Goal: Task Accomplishment & Management: Complete application form

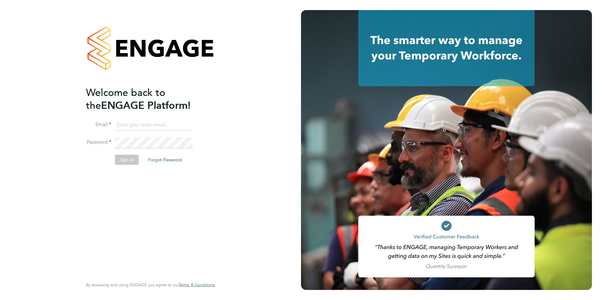
type input "Chloe.Whittall@linsco.com"
click at [131, 161] on button "Sign In" at bounding box center [127, 160] width 24 height 10
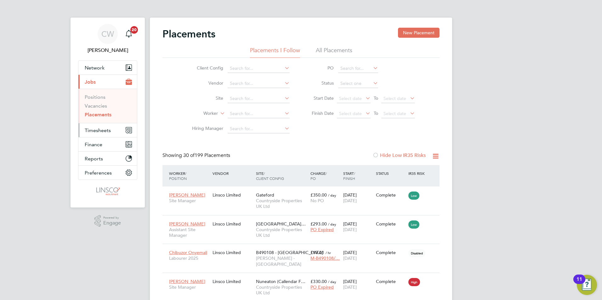
click at [108, 128] on span "Timesheets" at bounding box center [98, 131] width 26 height 6
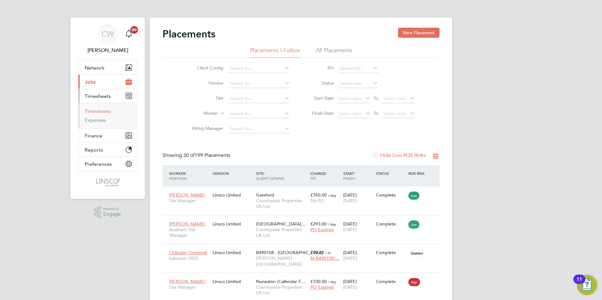
click at [101, 110] on link "Timesheets" at bounding box center [98, 111] width 26 height 6
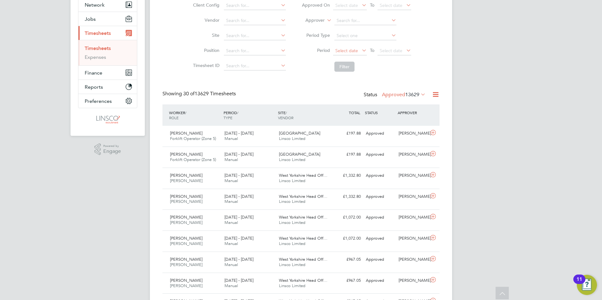
click at [355, 50] on span "Select date" at bounding box center [346, 51] width 23 height 6
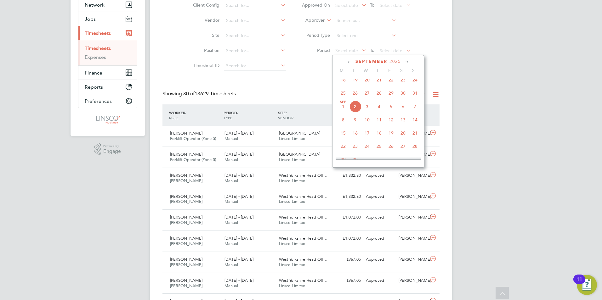
click at [345, 99] on span "25" at bounding box center [343, 93] width 12 height 12
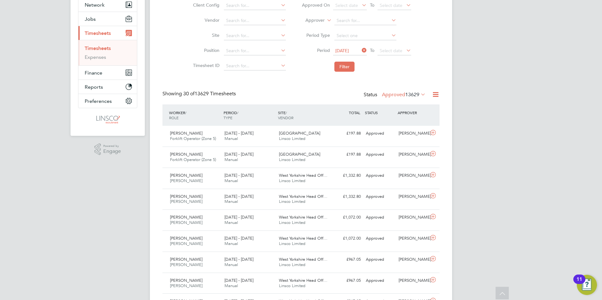
click at [405, 51] on icon at bounding box center [405, 50] width 0 height 9
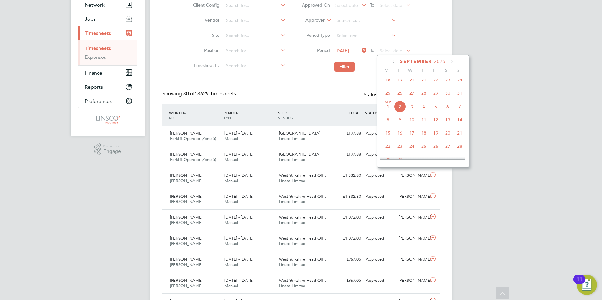
click at [459, 98] on span "31" at bounding box center [460, 93] width 12 height 12
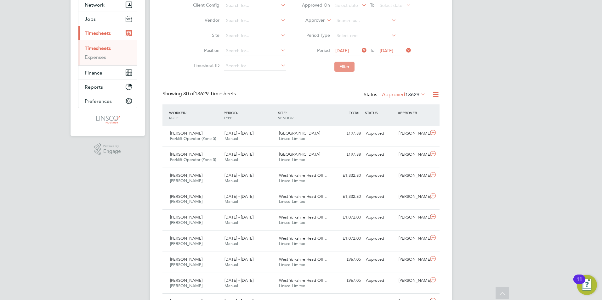
click at [336, 68] on button "Filter" at bounding box center [344, 67] width 20 height 10
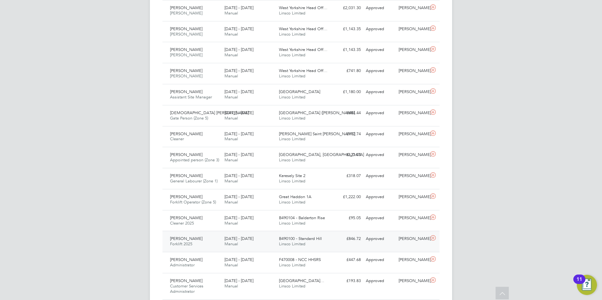
click at [436, 236] on icon at bounding box center [433, 238] width 8 height 5
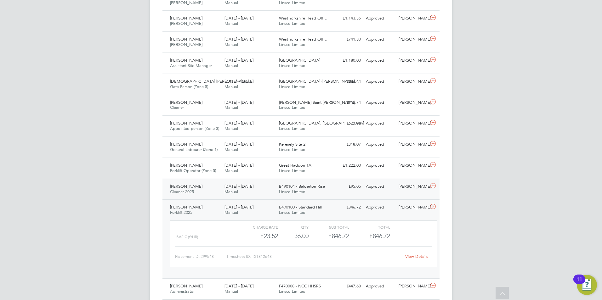
click at [432, 187] on icon at bounding box center [433, 186] width 8 height 5
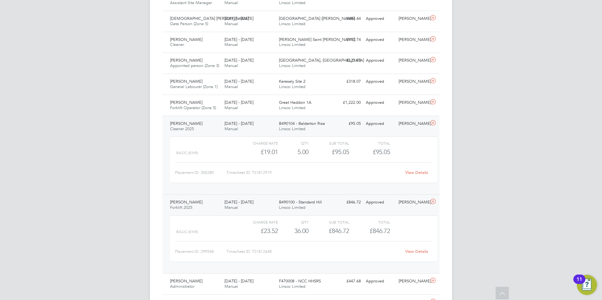
click at [417, 251] on link "View Details" at bounding box center [416, 251] width 23 height 5
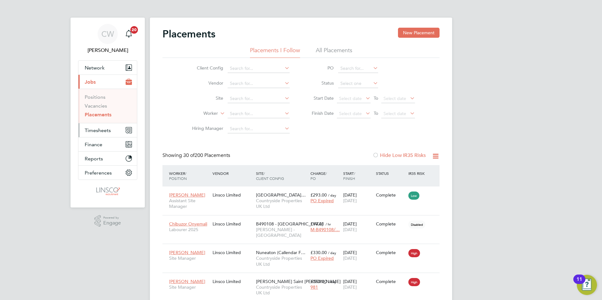
click at [105, 131] on span "Timesheets" at bounding box center [98, 131] width 26 height 6
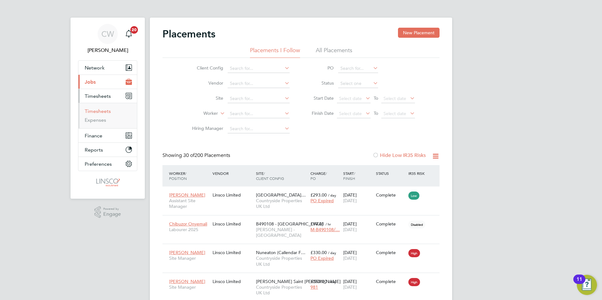
click at [103, 114] on link "Timesheets" at bounding box center [98, 111] width 26 height 6
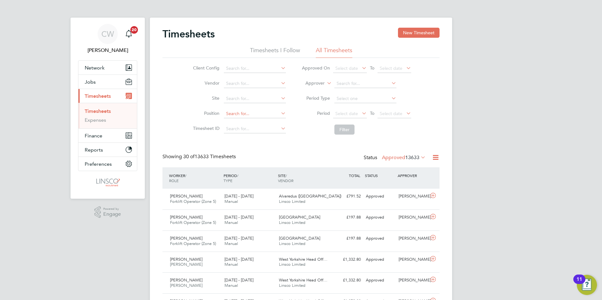
click at [249, 116] on input at bounding box center [255, 114] width 62 height 9
click at [232, 131] on input at bounding box center [255, 129] width 62 height 9
click at [241, 100] on input at bounding box center [255, 98] width 62 height 9
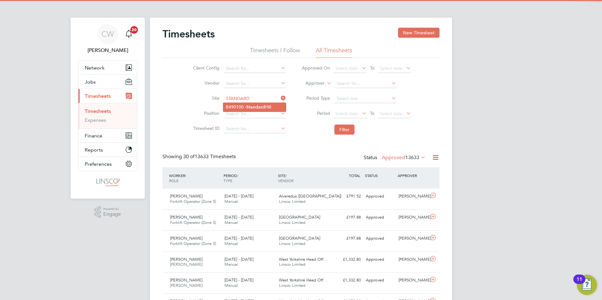
click at [252, 105] on b "Standard" at bounding box center [255, 107] width 19 height 5
type input "B490100 - Standard Hill"
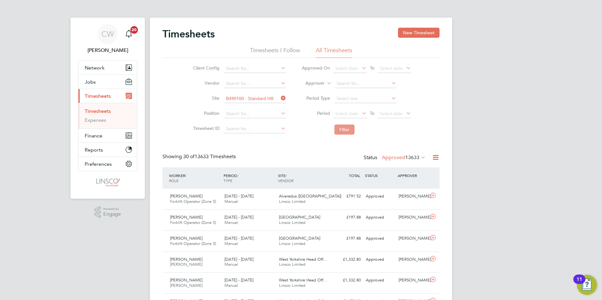
click at [340, 131] on button "Filter" at bounding box center [344, 130] width 20 height 10
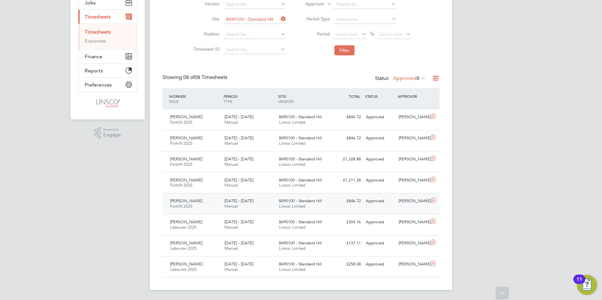
click at [433, 201] on icon at bounding box center [433, 200] width 8 height 5
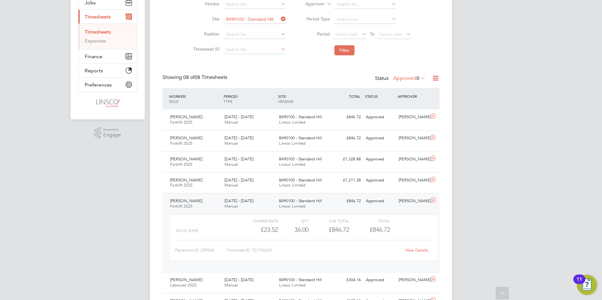
click at [417, 251] on link "View Details" at bounding box center [416, 250] width 23 height 5
click at [432, 181] on icon at bounding box center [433, 179] width 8 height 5
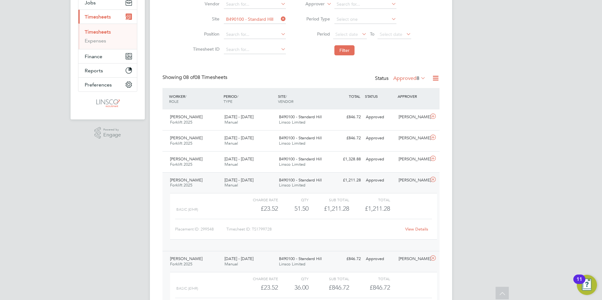
click at [415, 229] on link "View Details" at bounding box center [416, 229] width 23 height 5
click at [433, 158] on icon at bounding box center [433, 158] width 8 height 5
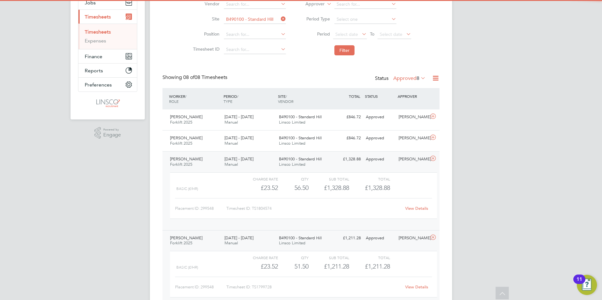
click at [418, 211] on link "View Details" at bounding box center [416, 208] width 23 height 5
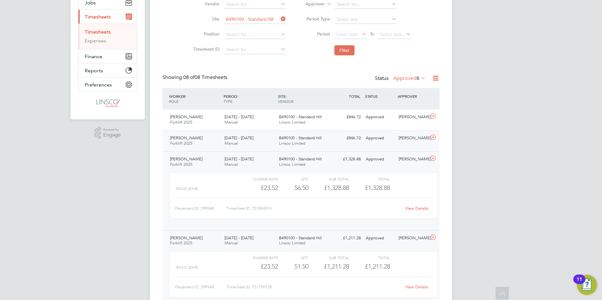
click at [435, 136] on icon at bounding box center [433, 137] width 8 height 5
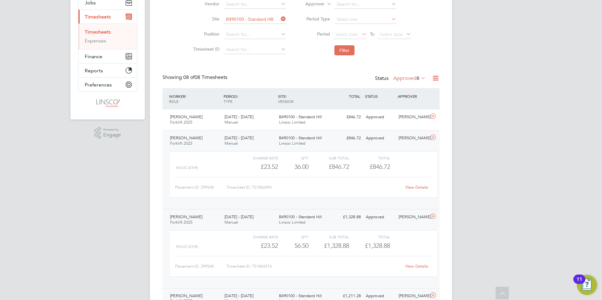
click at [415, 189] on link "View Details" at bounding box center [416, 187] width 23 height 5
click at [433, 117] on icon at bounding box center [433, 116] width 8 height 5
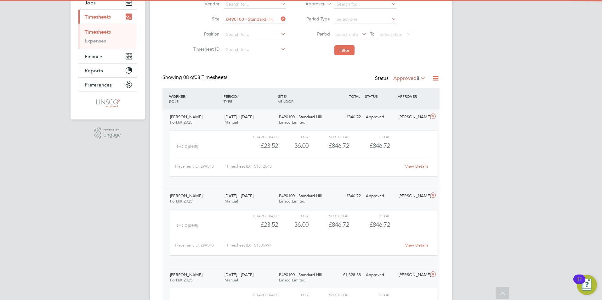
click at [419, 166] on link "View Details" at bounding box center [416, 166] width 23 height 5
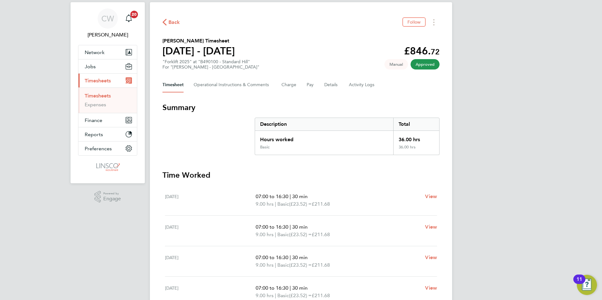
scroll to position [15, 0]
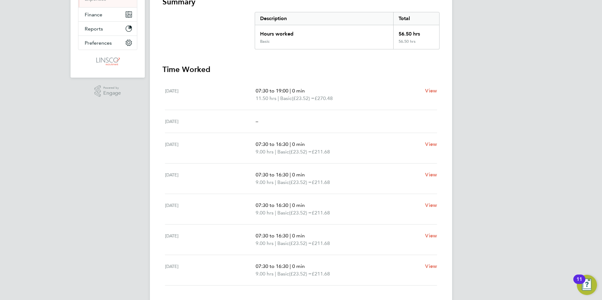
scroll to position [63, 0]
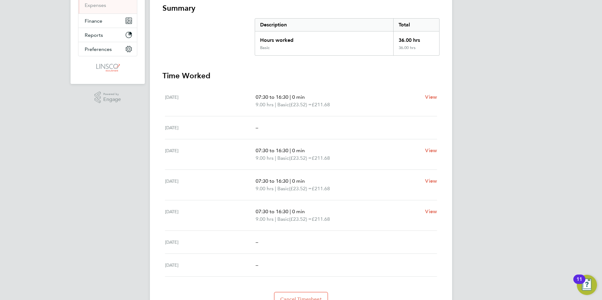
scroll to position [126, 0]
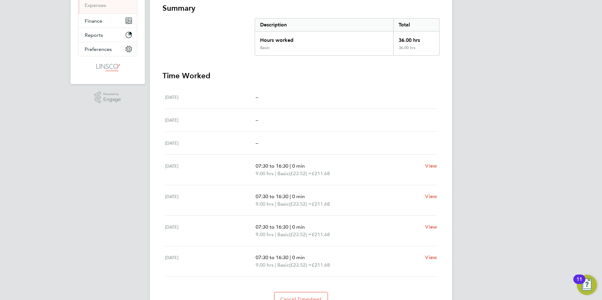
scroll to position [126, 0]
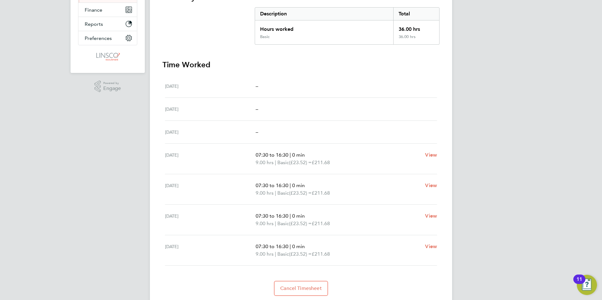
click at [218, 87] on div "[DATE]" at bounding box center [210, 87] width 91 height 8
drag, startPoint x: 181, startPoint y: 88, endPoint x: 216, endPoint y: 87, distance: 34.7
click at [216, 87] on div "Sat 23 Aug" at bounding box center [210, 87] width 91 height 8
click at [468, 48] on div "CW Chloe Whittall Notifications 20 Applications: Network Team Members Businesse…" at bounding box center [301, 98] width 602 height 448
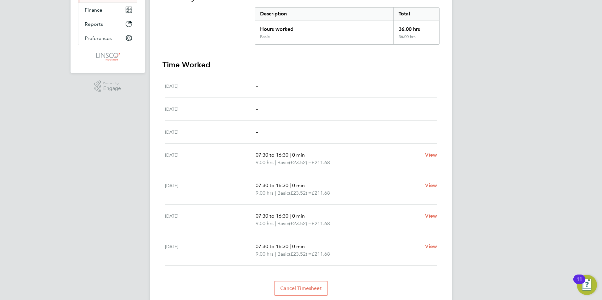
click at [488, 256] on div "CW Chloe Whittall Notifications 20 Applications: Network Team Members Businesse…" at bounding box center [301, 98] width 602 height 448
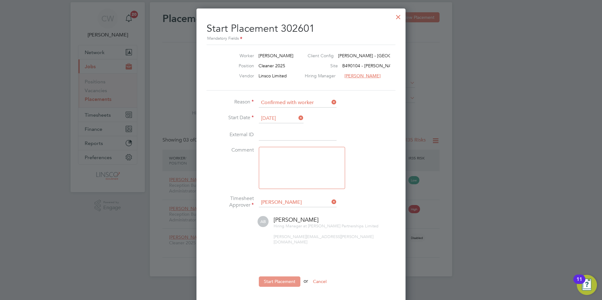
click at [282, 277] on button "Start Placement" at bounding box center [280, 282] width 42 height 10
